Goal: Information Seeking & Learning: Learn about a topic

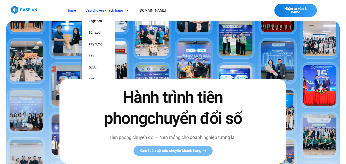
click at [92, 77] on link "Y tế" at bounding box center [98, 79] width 33 height 12
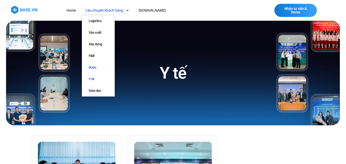
click at [91, 67] on link "Dược" at bounding box center [98, 68] width 33 height 12
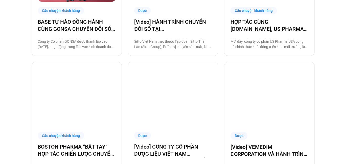
scroll to position [382, 0]
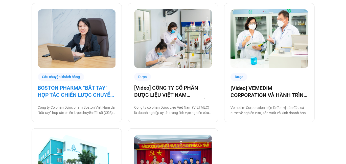
click at [88, 96] on link "BOSTON PHARMA “BẮT TAY” HỢP TÁC CHIẾN LƯỢC CHUYỂN ĐỔI SỐ CÙNG [DOMAIN_NAME]" at bounding box center [77, 92] width 78 height 14
